Goal: Information Seeking & Learning: Learn about a topic

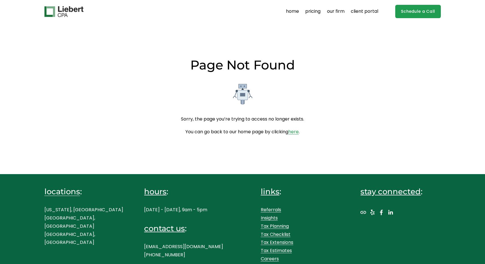
click at [71, 11] on img at bounding box center [63, 11] width 39 height 11
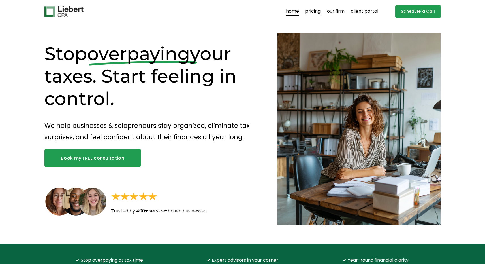
click at [313, 13] on link "pricing" at bounding box center [312, 11] width 15 height 9
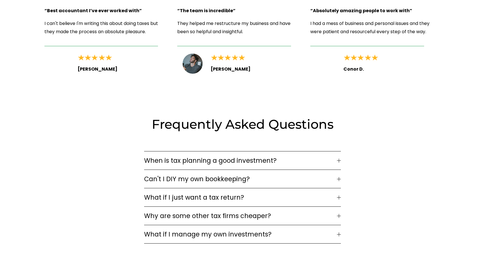
scroll to position [815, 0]
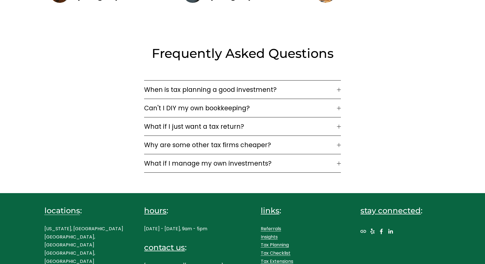
click at [258, 85] on span "When is tax planning a good investment?" at bounding box center [240, 90] width 193 height 10
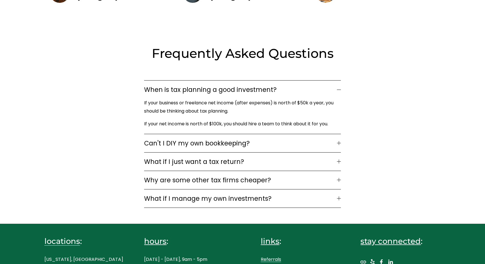
click at [258, 85] on span "When is tax planning a good investment?" at bounding box center [240, 90] width 193 height 10
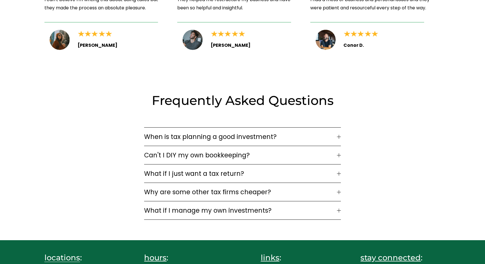
scroll to position [832, 0]
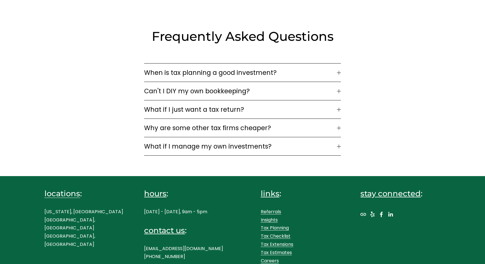
click at [259, 105] on span "What if I just want a tax return?" at bounding box center [240, 110] width 193 height 10
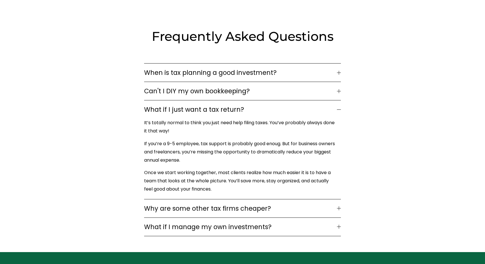
click at [250, 141] on p "If you’re a 9-5 employee, tax support is probably good enoug. But for business …" at bounding box center [241, 152] width 194 height 24
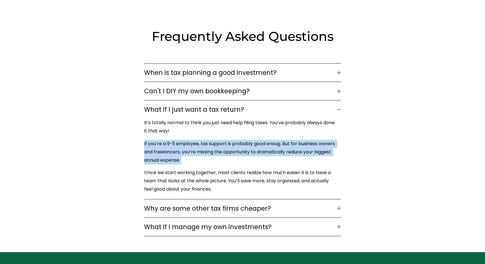
click at [250, 141] on p "If you’re a 9-5 employee, tax support is probably good enoug. But for business …" at bounding box center [241, 152] width 194 height 24
click at [258, 109] on span "What if I just want a tax return?" at bounding box center [240, 110] width 193 height 10
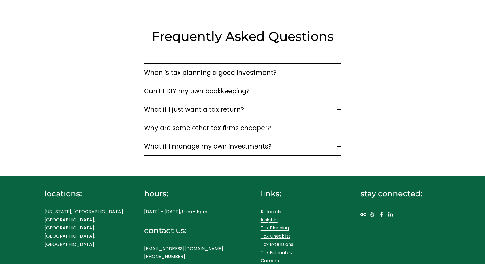
click at [267, 119] on button "Why are some other tax firms cheaper?" at bounding box center [242, 128] width 197 height 18
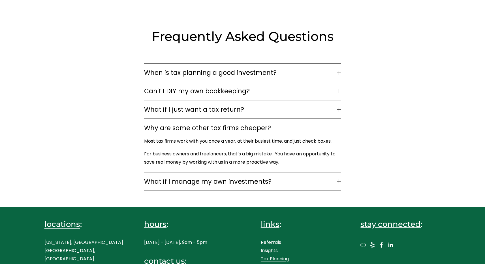
click at [267, 119] on button "Why are some other tax firms cheaper?" at bounding box center [242, 128] width 197 height 18
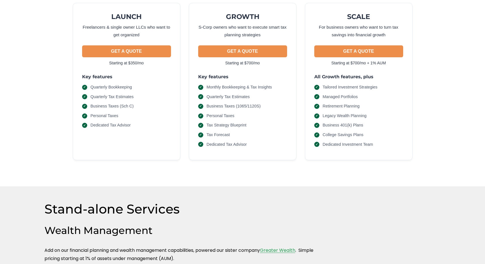
scroll to position [0, 0]
